Goal: Task Accomplishment & Management: Manage account settings

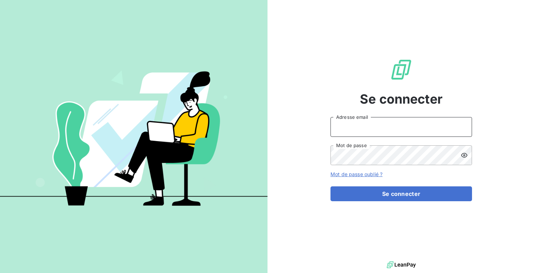
click at [408, 132] on input "Adresse email" at bounding box center [400, 127] width 141 height 20
type input "admin@greyhoundrecycling"
click at [330, 186] on button "Se connecter" at bounding box center [400, 193] width 141 height 15
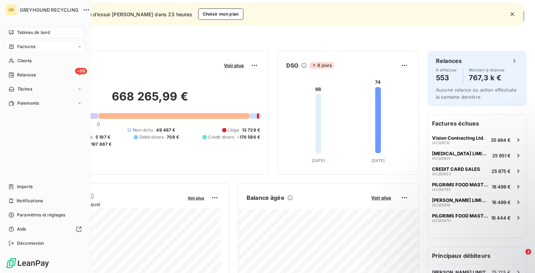
click at [30, 46] on span "Factures" at bounding box center [26, 46] width 18 height 6
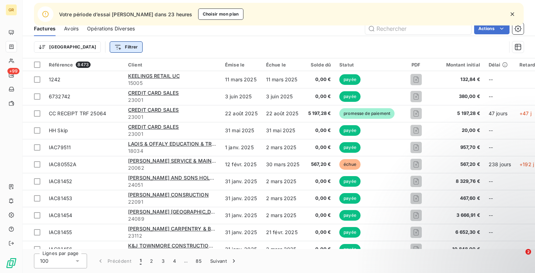
click at [94, 46] on html "GR +99 Votre période d’essai [PERSON_NAME] dans 23 heures Choisir mon plan Fact…" at bounding box center [267, 136] width 535 height 273
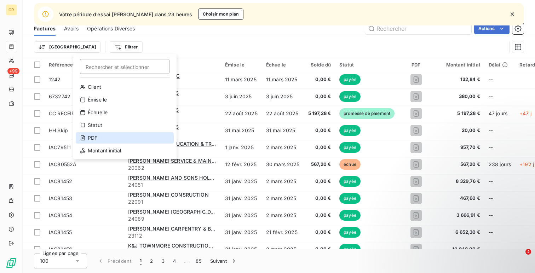
click at [116, 141] on div "PDF" at bounding box center [125, 137] width 98 height 11
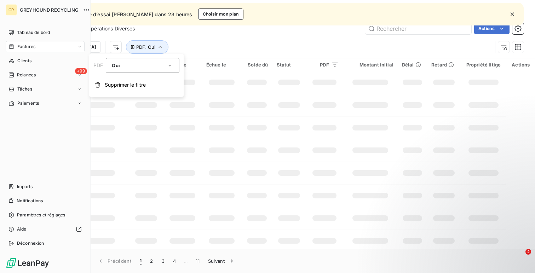
click at [23, 81] on nav "Tableau de bord Factures Clients +99 Relances Tâches Paiements" at bounding box center [45, 68] width 79 height 82
click at [33, 74] on span "Relances" at bounding box center [26, 75] width 19 height 6
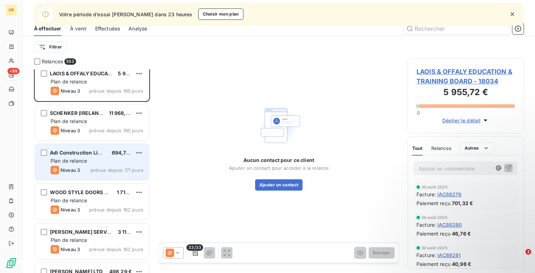
scroll to position [7, 0]
click at [98, 167] on span "prévue depuis 171 jours" at bounding box center [117, 170] width 53 height 6
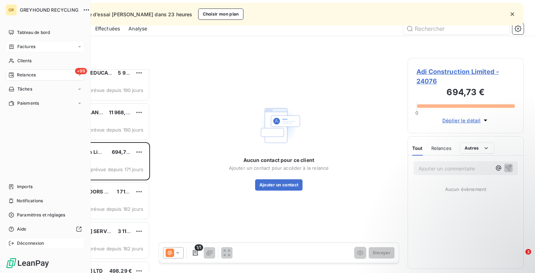
click at [23, 239] on div "Déconnexion" at bounding box center [45, 243] width 79 height 11
